Goal: Communication & Community: Answer question/provide support

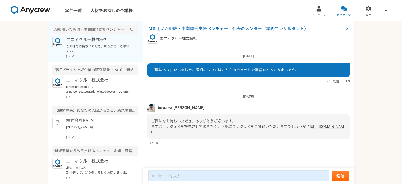
click at [248, 132] on link "[URL][DOMAIN_NAME]" at bounding box center [247, 129] width 193 height 10
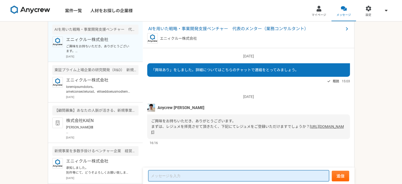
click at [183, 176] on textarea at bounding box center [238, 175] width 181 height 11
type textarea "t"
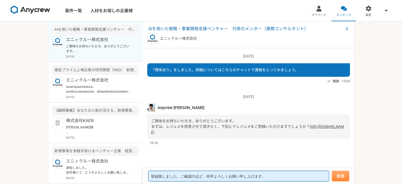
type textarea "登録致しました。ご確認のほど、何卒よろしくお願い申し上げます。"
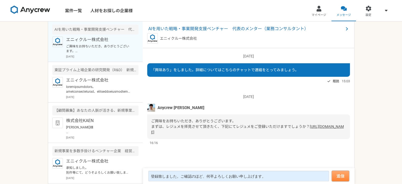
click at [339, 177] on button "送信" at bounding box center [339, 175] width 17 height 11
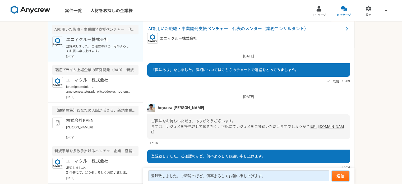
scroll to position [22, 0]
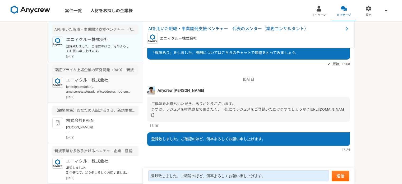
click at [97, 87] on p at bounding box center [98, 89] width 65 height 10
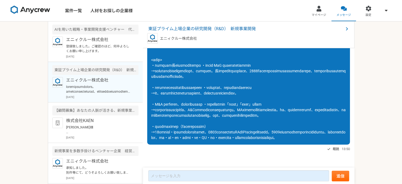
scroll to position [329, 0]
click at [107, 52] on p "登録致しました。ご確認のほど、何卒よろしくお願い申し上げます。" at bounding box center [98, 49] width 65 height 10
